Goal: Task Accomplishment & Management: Use online tool/utility

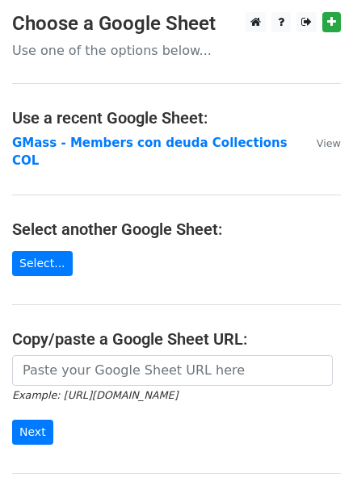
click at [112, 56] on p "Use one of the options below..." at bounding box center [176, 50] width 329 height 17
click at [105, 24] on h3 "Choose a Google Sheet" at bounding box center [176, 23] width 329 height 23
click at [120, 60] on main "Choose a Google Sheet Use one of the options below... Use a recent Google Sheet…" at bounding box center [176, 271] width 353 height 519
click at [119, 51] on p "Use one of the options below..." at bounding box center [176, 50] width 329 height 17
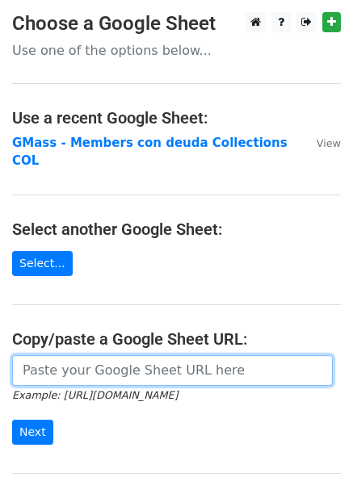
click at [242, 355] on input "url" at bounding box center [172, 370] width 321 height 31
paste input "https://docs.google.com/spreadsheets/d/1X5Dq2ciz-1BtQBtq9-lwjXU7TrJpwPNODxWeBc8…"
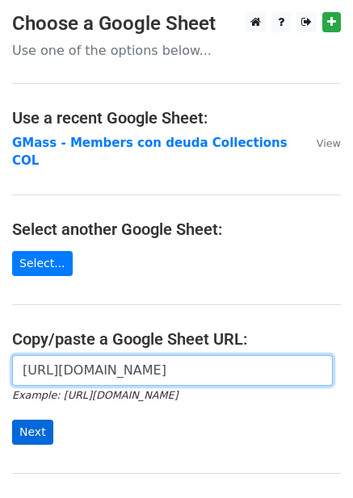
type input "[URL][DOMAIN_NAME]"
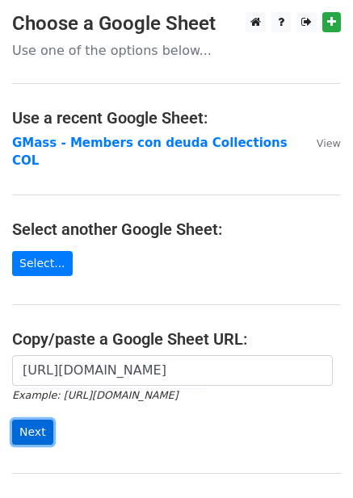
click at [27, 420] on input "Next" at bounding box center [32, 432] width 41 height 25
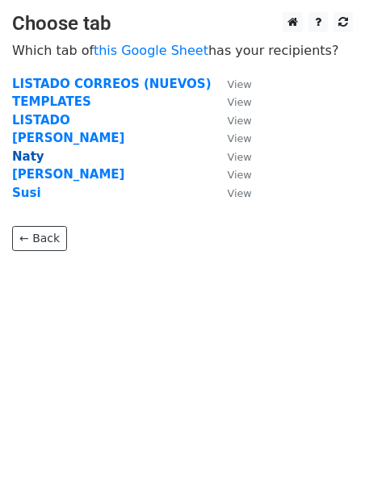
click at [29, 150] on strong "Naty" at bounding box center [28, 156] width 32 height 15
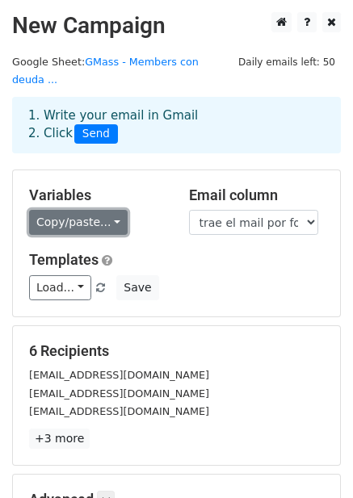
click at [99, 210] on link "Copy/paste..." at bounding box center [78, 222] width 99 height 25
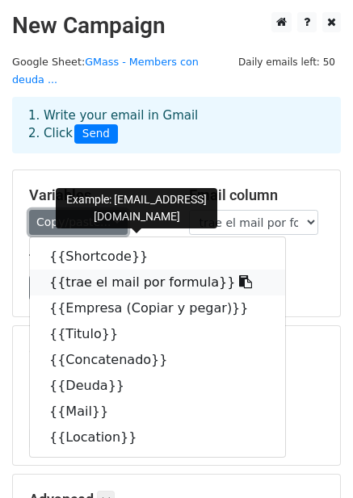
scroll to position [14, 0]
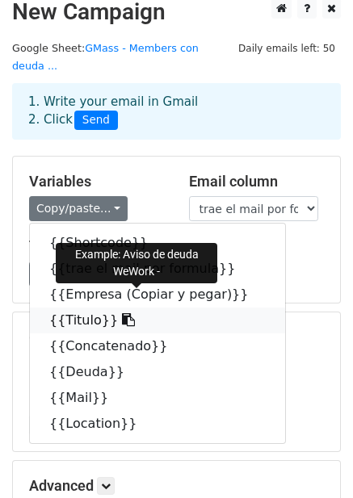
click at [71, 308] on link "{{Titulo}}" at bounding box center [157, 321] width 255 height 26
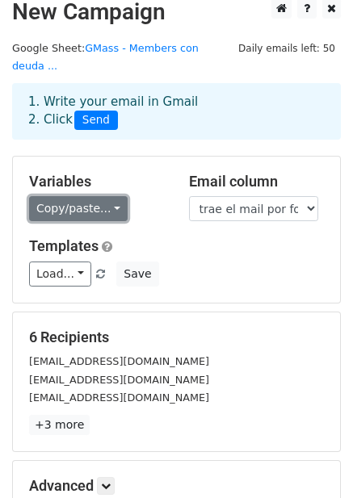
click at [101, 196] on link "Copy/paste..." at bounding box center [78, 208] width 99 height 25
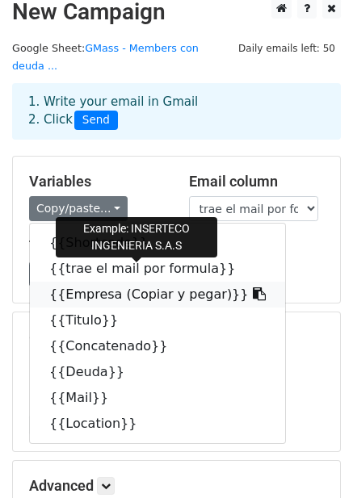
click at [116, 284] on link "{{Empresa (Copiar y pegar)}}" at bounding box center [157, 295] width 255 height 26
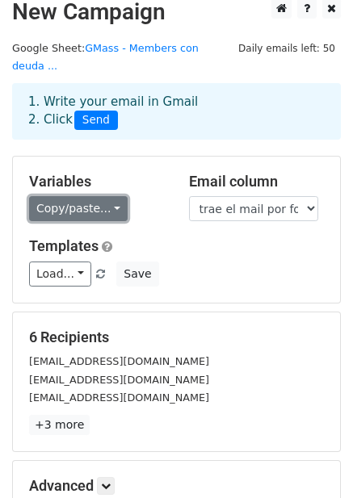
click at [103, 196] on link "Copy/paste..." at bounding box center [78, 208] width 99 height 25
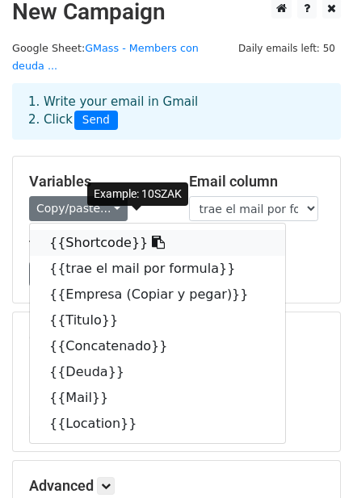
click at [100, 230] on link "{{Shortcode}}" at bounding box center [157, 243] width 255 height 26
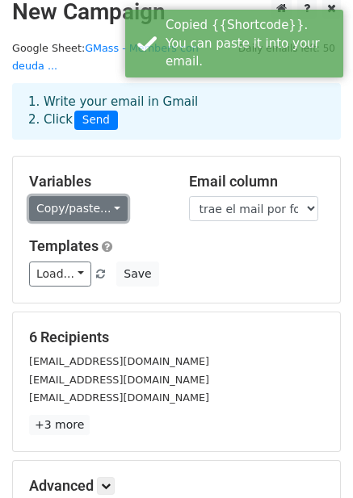
click at [61, 196] on link "Copy/paste..." at bounding box center [78, 208] width 99 height 25
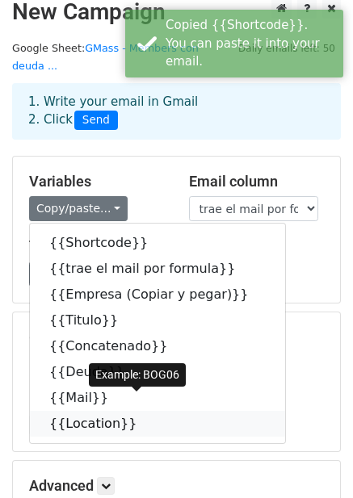
drag, startPoint x: 91, startPoint y: 401, endPoint x: 13, endPoint y: 334, distance: 103.6
click at [91, 411] on link "{{Location}}" at bounding box center [157, 424] width 255 height 26
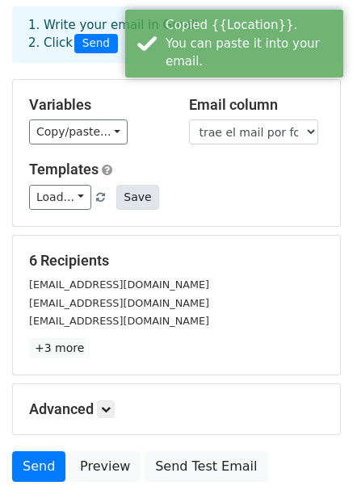
scroll to position [93, 0]
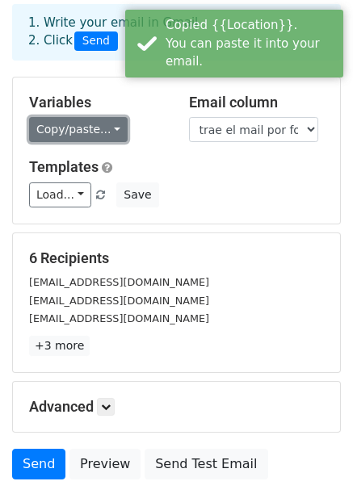
click at [73, 117] on link "Copy/paste..." at bounding box center [78, 129] width 99 height 25
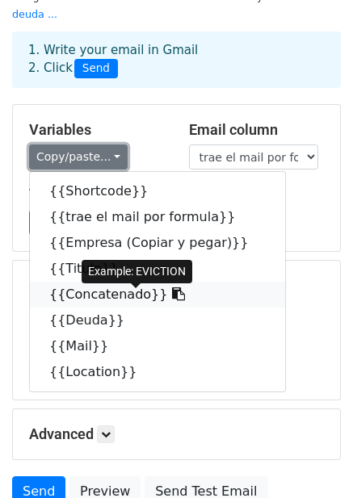
scroll to position [71, 0]
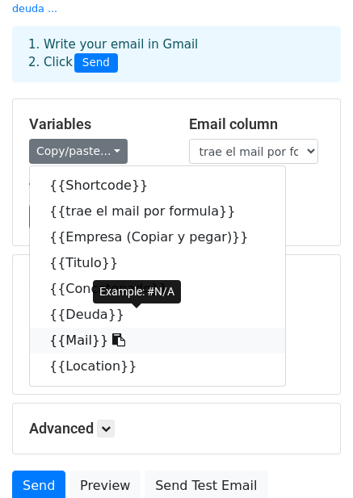
click at [87, 328] on link "{{Mail}}" at bounding box center [157, 341] width 255 height 26
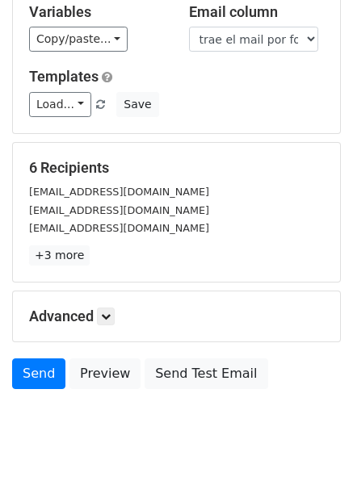
scroll to position [190, 0]
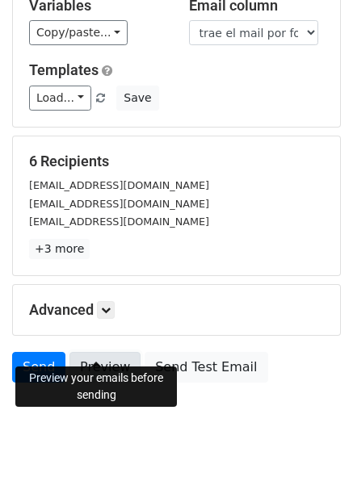
click at [118, 352] on link "Preview" at bounding box center [104, 367] width 71 height 31
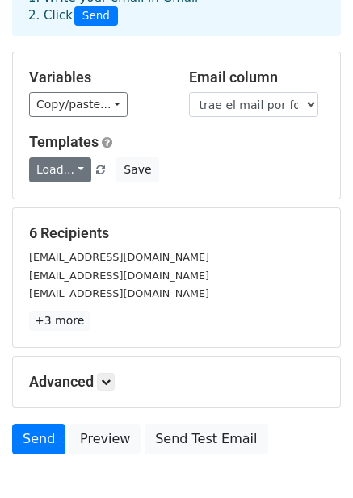
scroll to position [115, 0]
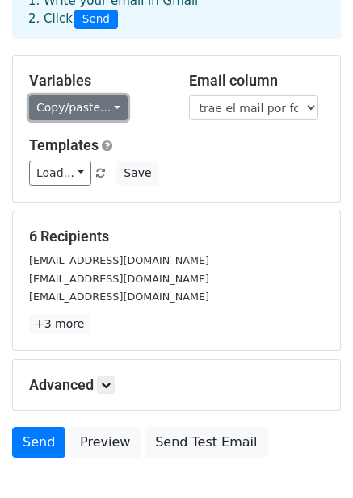
click at [94, 95] on link "Copy/paste..." at bounding box center [78, 107] width 99 height 25
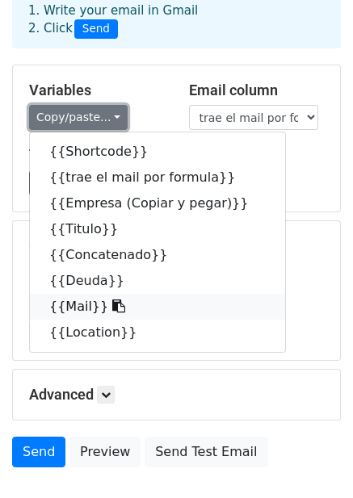
scroll to position [103, 0]
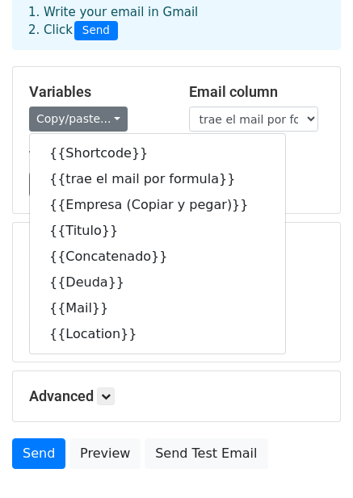
click at [343, 260] on main "New Campaign Daily emails left: 50 Google Sheet: GMass - Members con deuda ... …" at bounding box center [176, 193] width 353 height 569
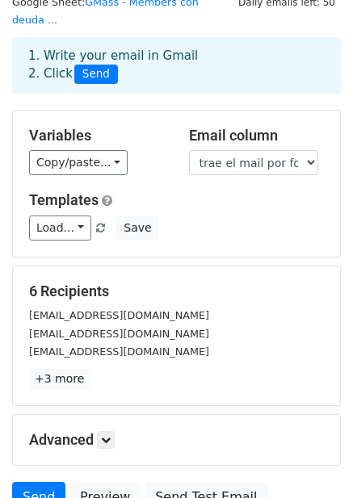
scroll to position [52, 0]
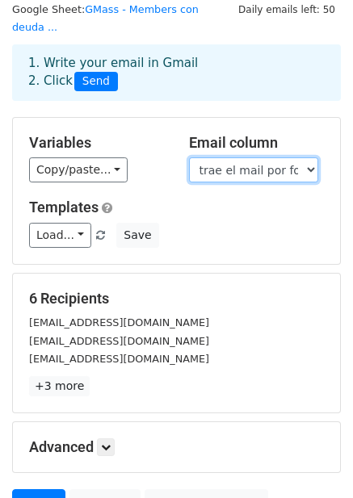
click at [267, 157] on select "Shortcode trae el mail por formula Empresa (Copiar y pegar) Titulo Concatenado …" at bounding box center [253, 169] width 129 height 25
click at [149, 199] on h5 "Templates" at bounding box center [176, 208] width 295 height 18
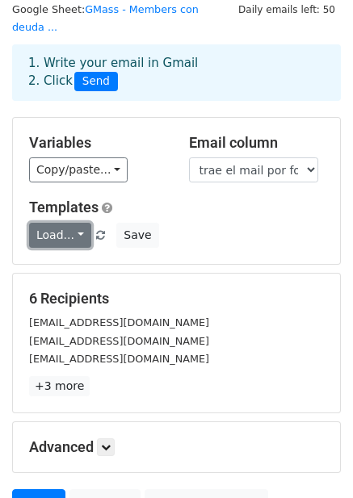
click at [74, 223] on link "Load..." at bounding box center [60, 235] width 62 height 25
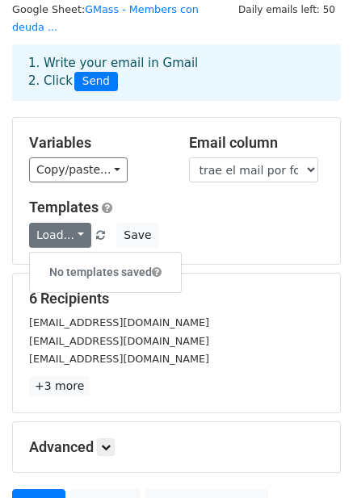
click at [189, 199] on h5 "Templates" at bounding box center [176, 208] width 295 height 18
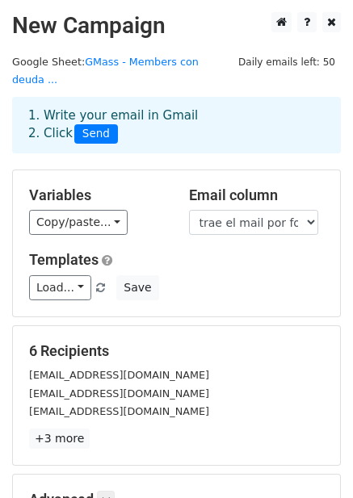
scroll to position [1, 0]
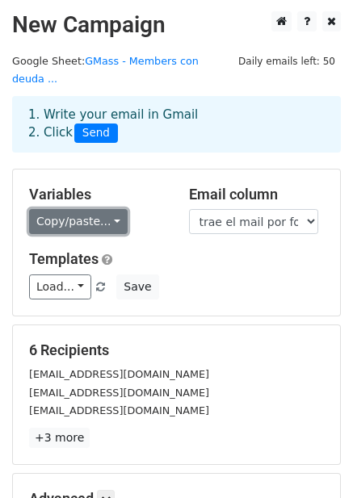
click at [102, 209] on link "Copy/paste..." at bounding box center [78, 221] width 99 height 25
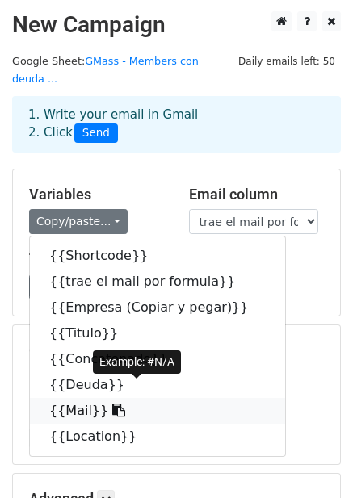
click at [74, 398] on link "{{Mail}}" at bounding box center [157, 411] width 255 height 26
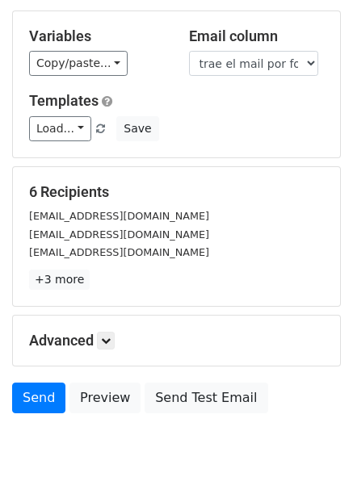
scroll to position [190, 0]
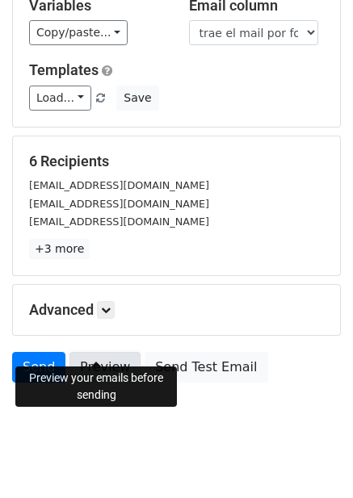
click at [90, 356] on link "Preview" at bounding box center [104, 367] width 71 height 31
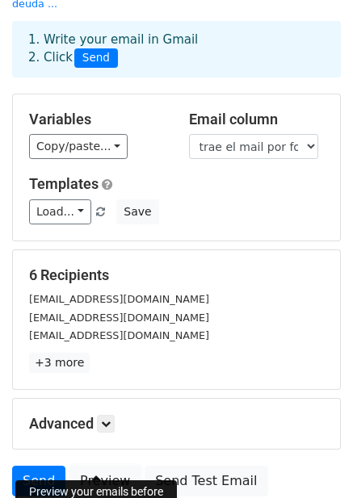
scroll to position [73, 0]
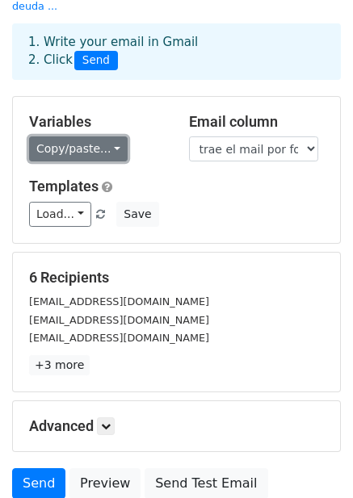
click at [103, 136] on link "Copy/paste..." at bounding box center [78, 148] width 99 height 25
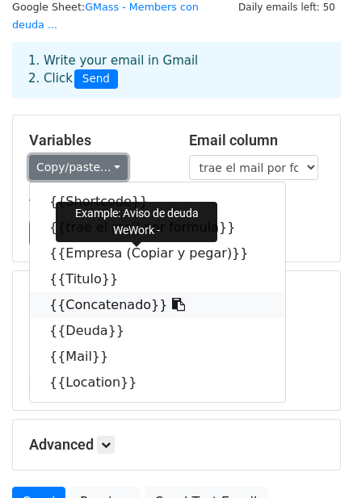
scroll to position [54, 0]
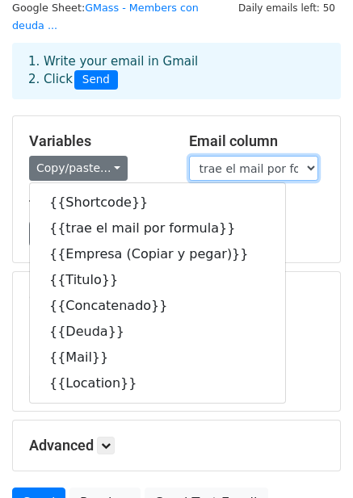
click at [236, 156] on select "Shortcode trae el mail por formula Empresa (Copiar y pegar) Titulo Concatenado …" at bounding box center [253, 168] width 129 height 25
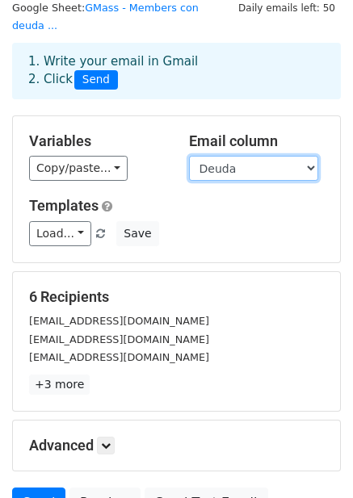
click at [189, 156] on select "Shortcode trae el mail por formula Empresa (Copiar y pegar) Titulo Concatenado …" at bounding box center [253, 168] width 129 height 25
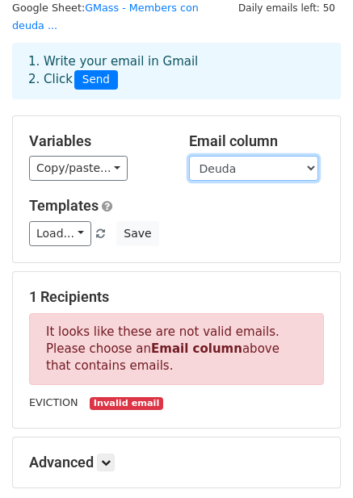
click at [297, 156] on select "Shortcode trae el mail por formula Empresa (Copiar y pegar) Titulo Concatenado …" at bounding box center [253, 168] width 129 height 25
click at [189, 156] on select "Shortcode trae el mail por formula Empresa (Copiar y pegar) Titulo Concatenado …" at bounding box center [253, 168] width 129 height 25
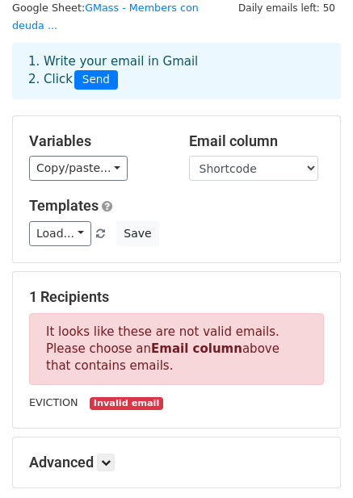
click at [136, 167] on div "Variables Copy/paste... {{Shortcode}} {{trae el mail por formula}} {{Empresa (C…" at bounding box center [176, 189] width 327 height 146
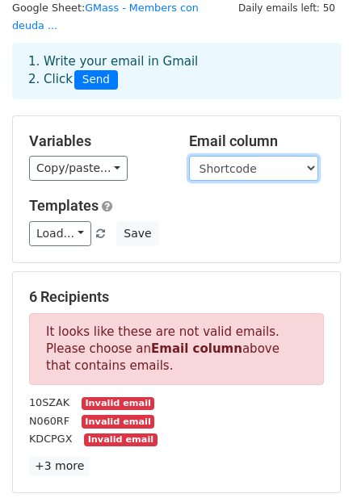
click at [228, 157] on select "Shortcode trae el mail por formula Empresa (Copiar y pegar) Titulo Concatenado …" at bounding box center [253, 168] width 129 height 25
select select "Mail"
click at [189, 156] on select "Shortcode trae el mail por formula Empresa (Copiar y pegar) Titulo Concatenado …" at bounding box center [253, 168] width 129 height 25
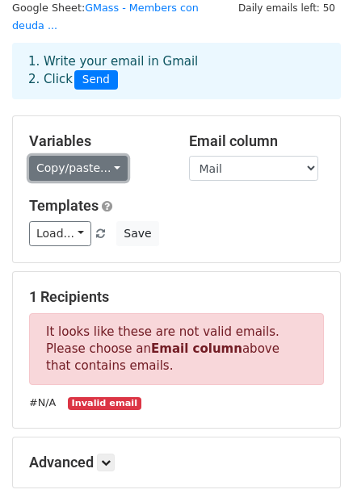
click at [60, 156] on link "Copy/paste..." at bounding box center [78, 168] width 99 height 25
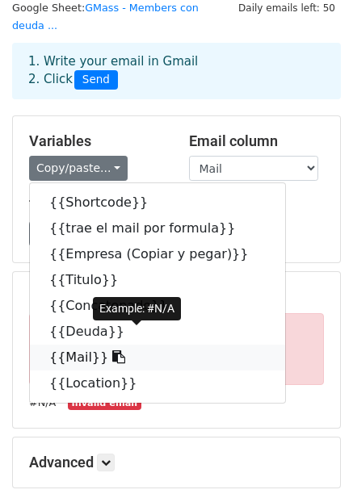
click at [86, 345] on link "{{Mail}}" at bounding box center [157, 358] width 255 height 26
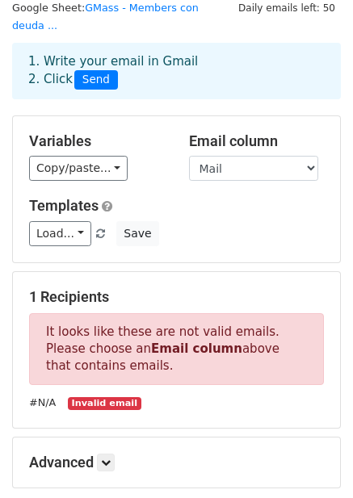
scroll to position [206, 0]
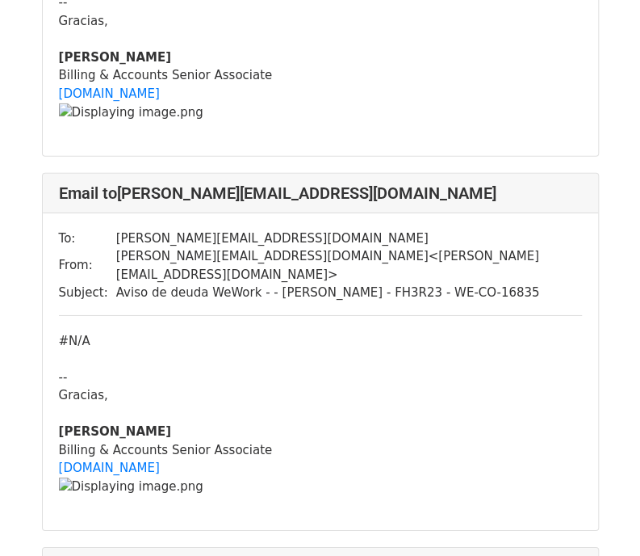
scroll to position [1479, 0]
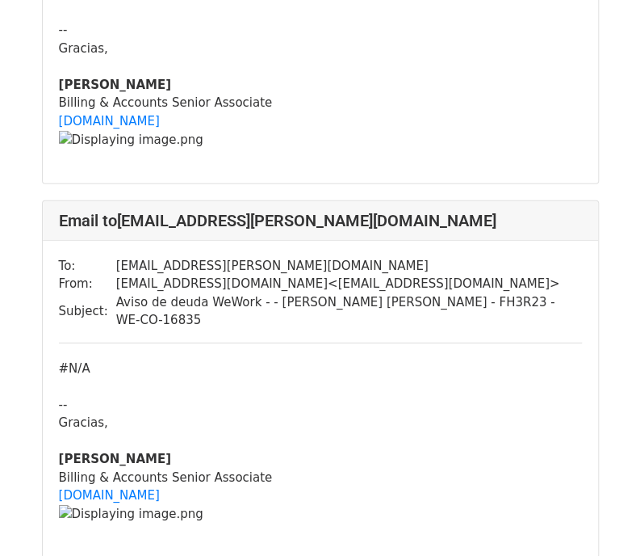
scroll to position [1385, 0]
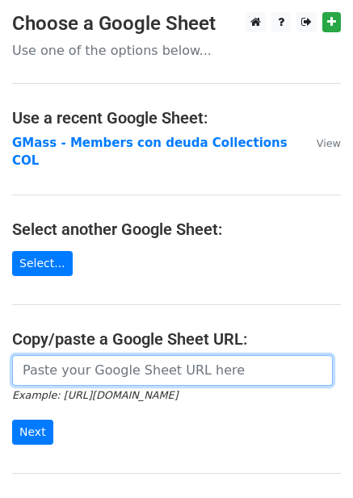
click at [107, 355] on input "url" at bounding box center [172, 370] width 321 height 31
paste input "[URL][DOMAIN_NAME]"
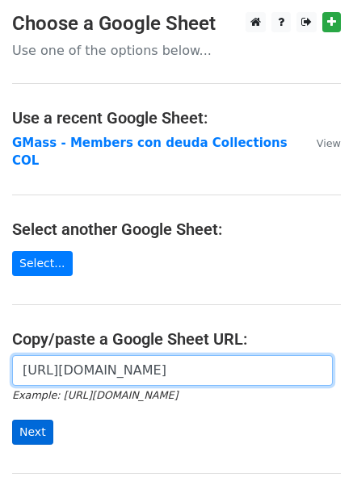
type input "[URL][DOMAIN_NAME]"
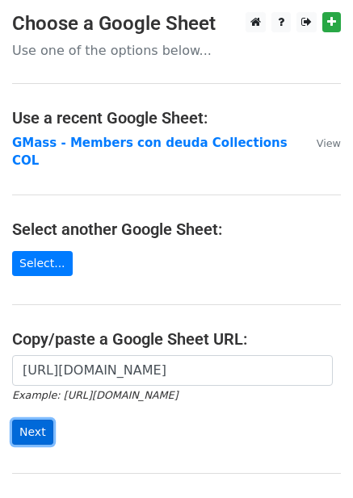
click at [19, 420] on input "Next" at bounding box center [32, 432] width 41 height 25
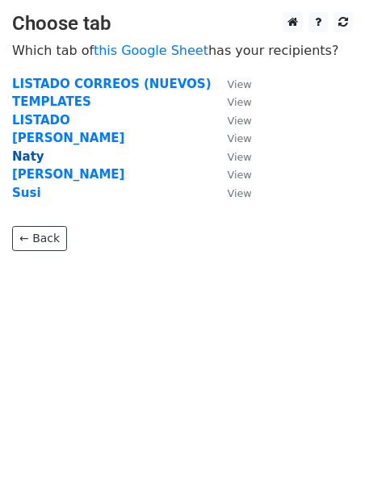
click at [31, 156] on strong "Naty" at bounding box center [28, 156] width 32 height 15
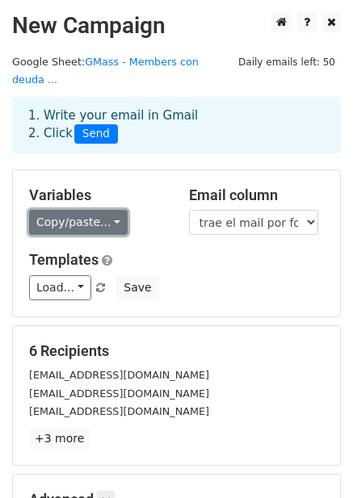
click at [100, 210] on link "Copy/paste..." at bounding box center [78, 222] width 99 height 25
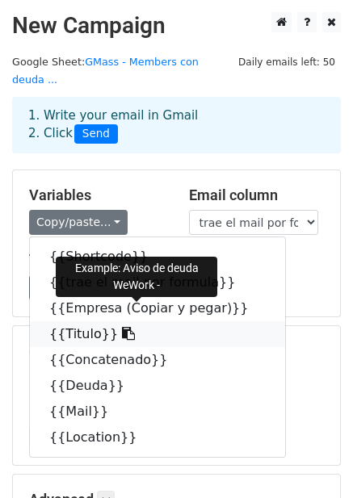
click at [69, 321] on link "{{Titulo}}" at bounding box center [157, 334] width 255 height 26
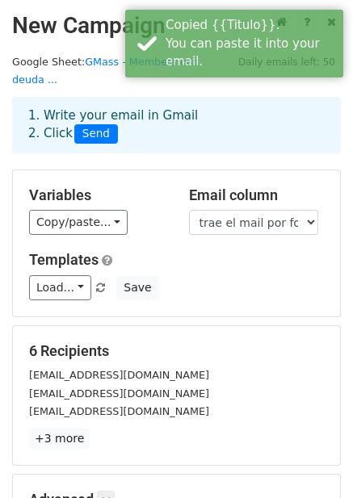
click at [69, 188] on div "Variables Copy/paste... {{Shortcode}} {{trae el mail por formula}} {{Empresa (C…" at bounding box center [97, 211] width 160 height 49
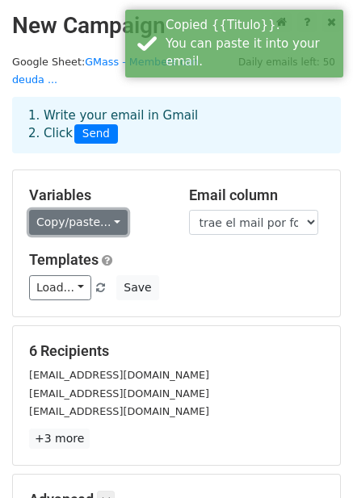
click at [77, 210] on link "Copy/paste..." at bounding box center [78, 222] width 99 height 25
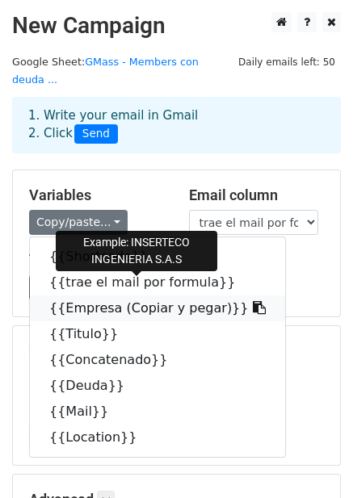
click at [90, 296] on link "{{Empresa (Copiar y pegar)}}" at bounding box center [157, 309] width 255 height 26
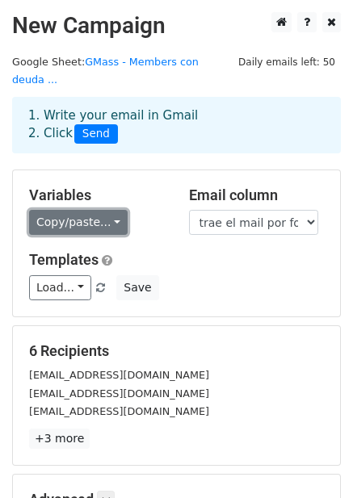
click at [76, 210] on link "Copy/paste..." at bounding box center [78, 222] width 99 height 25
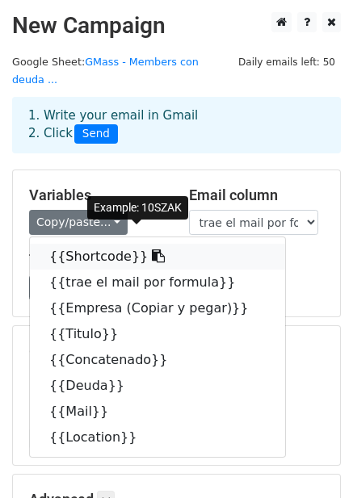
click at [80, 244] on link "{{Shortcode}}" at bounding box center [157, 257] width 255 height 26
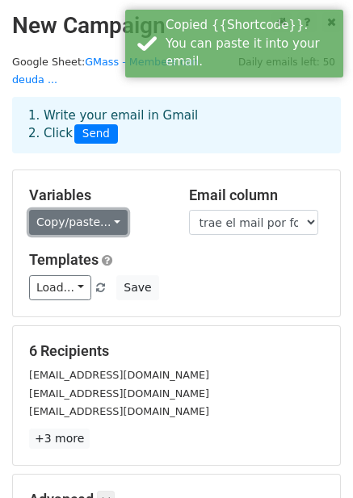
click at [79, 210] on link "Copy/paste..." at bounding box center [78, 222] width 99 height 25
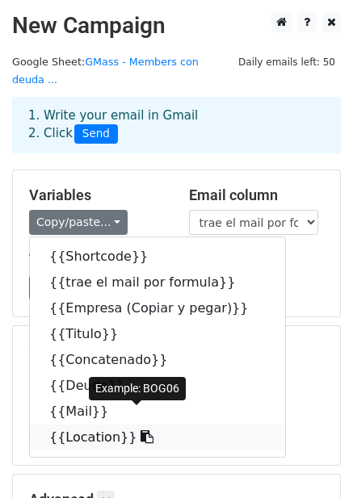
click at [90, 425] on link "{{Location}}" at bounding box center [157, 438] width 255 height 26
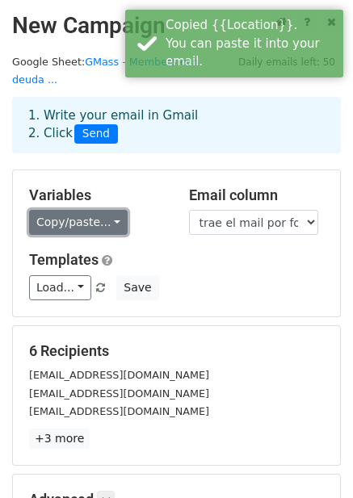
click at [90, 210] on link "Copy/paste..." at bounding box center [78, 222] width 99 height 25
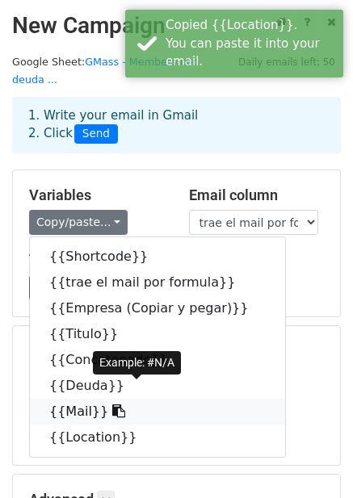
click at [74, 399] on link "{{Mail}}" at bounding box center [157, 412] width 255 height 26
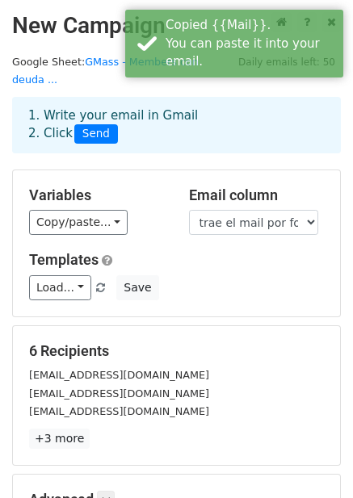
scroll to position [190, 0]
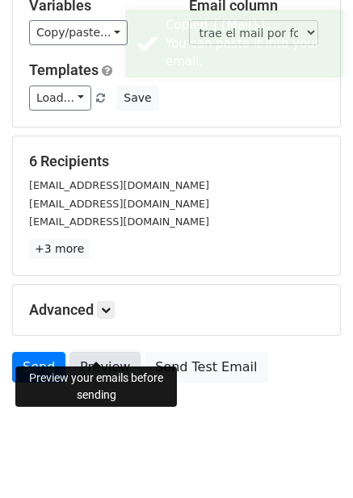
click at [107, 352] on link "Preview" at bounding box center [104, 367] width 71 height 31
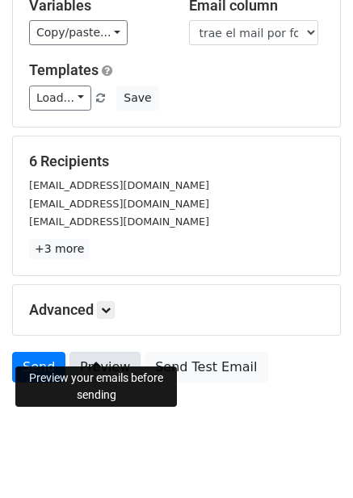
click at [103, 352] on link "Preview" at bounding box center [104, 367] width 71 height 31
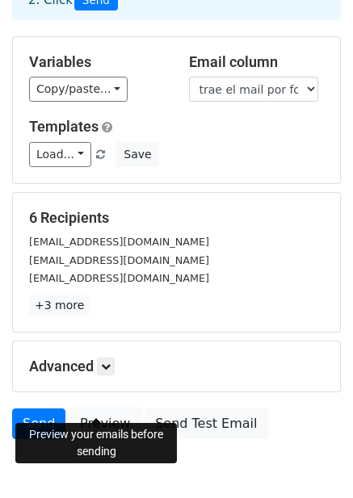
scroll to position [132, 0]
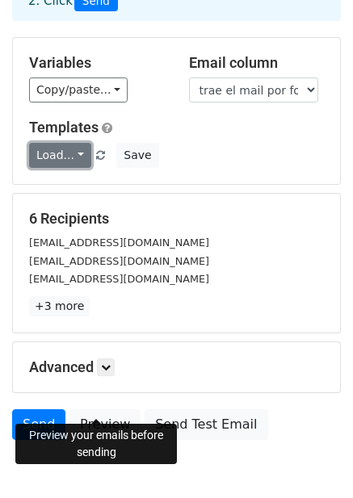
click at [53, 143] on link "Load..." at bounding box center [60, 155] width 62 height 25
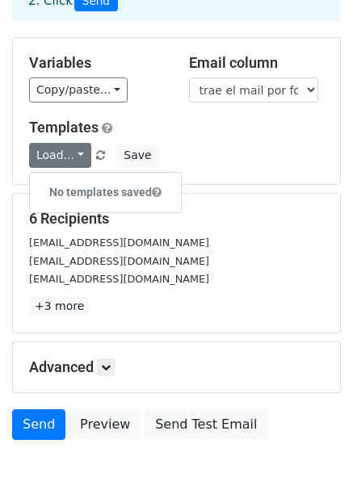
click at [213, 119] on h5 "Templates" at bounding box center [176, 128] width 295 height 18
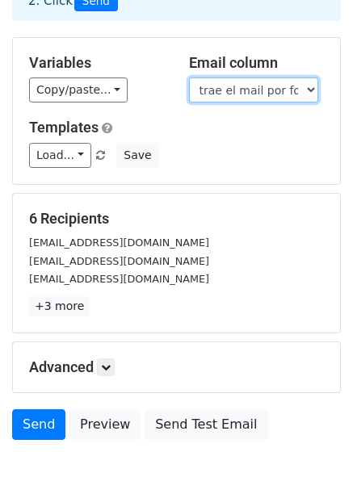
click at [219, 78] on select "Shortcode trae el mail por formula Empresa (Copiar y pegar) Titulo Concatenado …" at bounding box center [253, 90] width 129 height 25
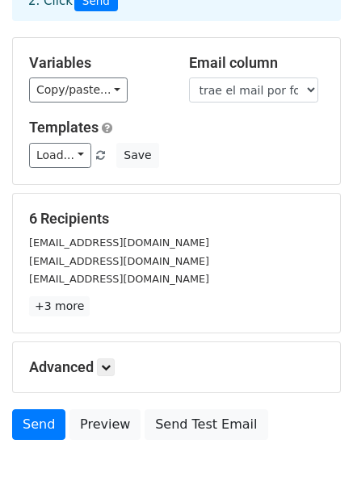
click at [181, 210] on div "6 Recipients insertecoingenieriasas@gmail.com sociedaddegarantias@gmail.com inf…" at bounding box center [176, 263] width 295 height 107
click at [62, 143] on link "Load..." at bounding box center [60, 155] width 62 height 25
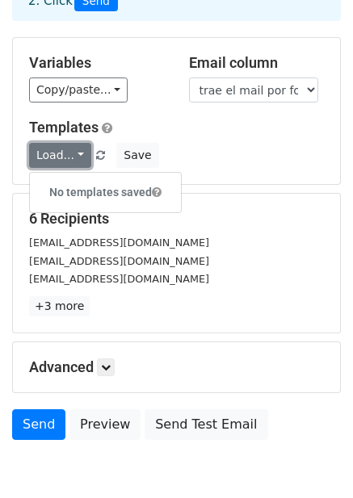
click at [62, 143] on link "Load..." at bounding box center [60, 155] width 62 height 25
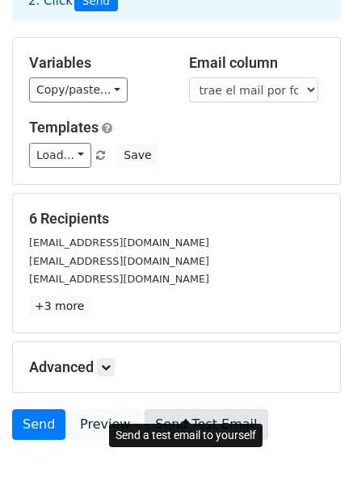
click at [202, 409] on link "Send Test Email" at bounding box center [206, 424] width 123 height 31
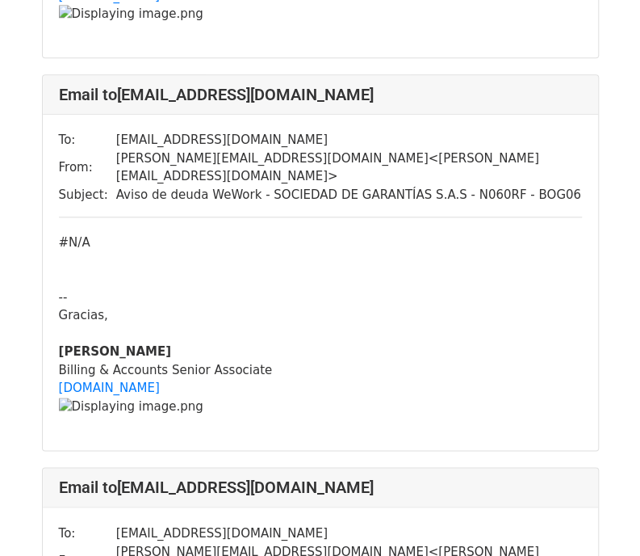
scroll to position [434, 0]
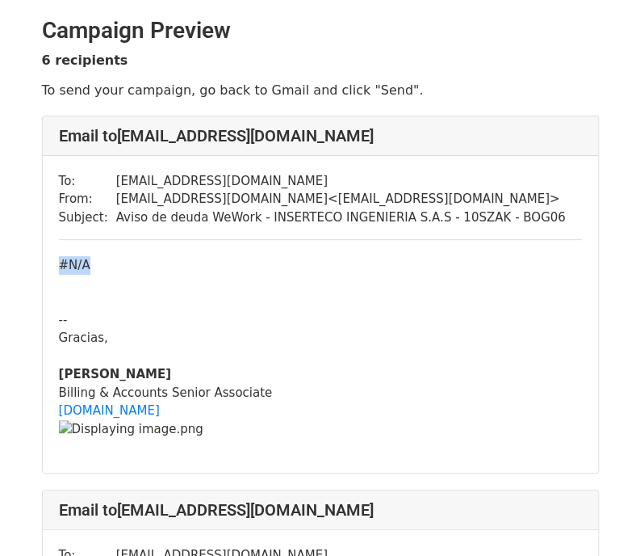
drag, startPoint x: 96, startPoint y: 256, endPoint x: 35, endPoint y: 261, distance: 61.6
drag, startPoint x: 136, startPoint y: 209, endPoint x: 400, endPoint y: 204, distance: 264.1
click at [400, 204] on tbody "To: [EMAIL_ADDRESS][DOMAIN_NAME] From: [EMAIL_ADDRESS][DOMAIN_NAME] < [DOMAIN_N…" at bounding box center [312, 199] width 507 height 55
click at [89, 262] on div "#N/A" at bounding box center [320, 265] width 523 height 19
